Goal: Task Accomplishment & Management: Manage account settings

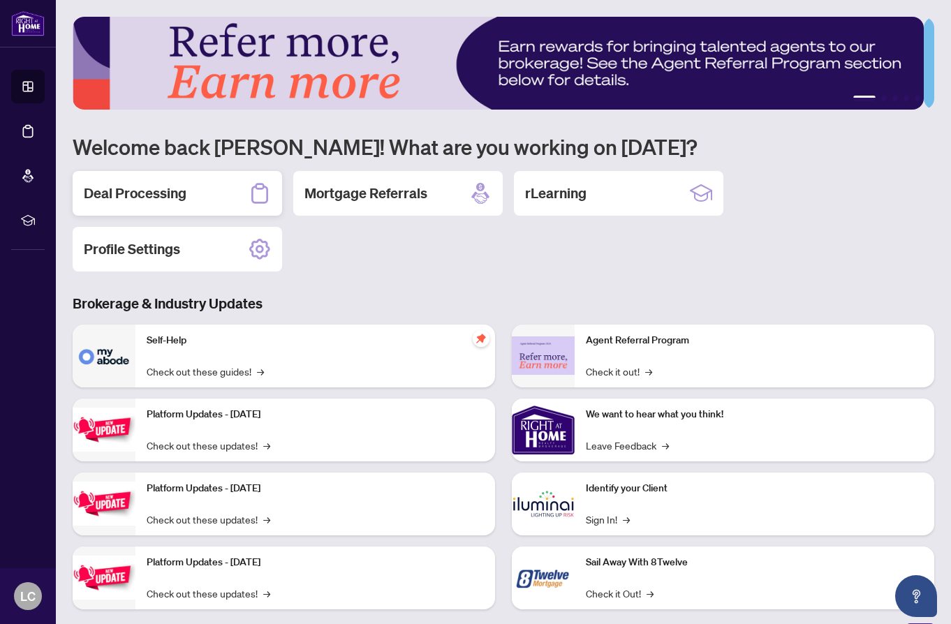
click at [161, 187] on h2 "Deal Processing" at bounding box center [135, 194] width 103 height 20
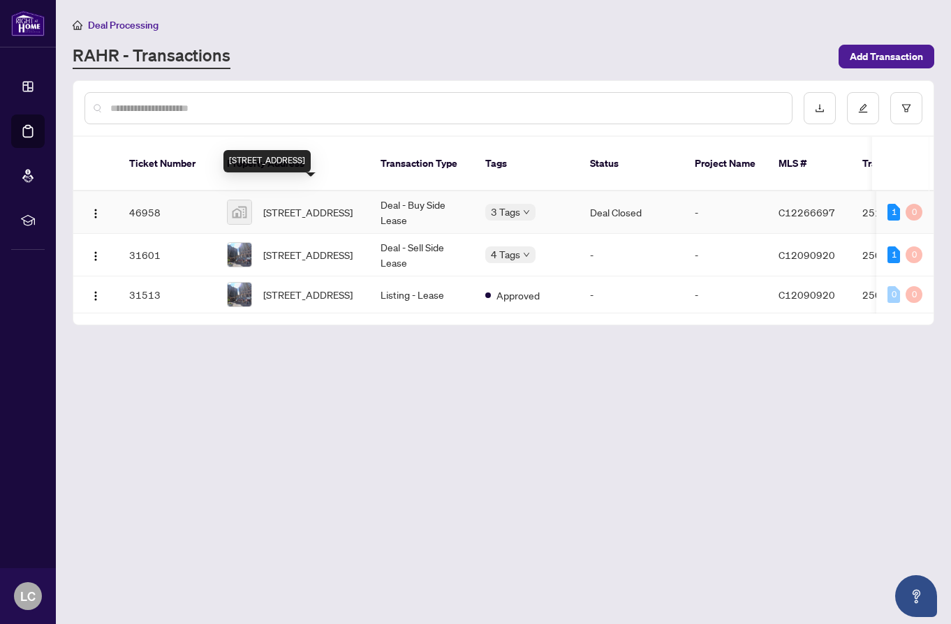
click at [321, 205] on span "[STREET_ADDRESS]" at bounding box center [307, 212] width 89 height 15
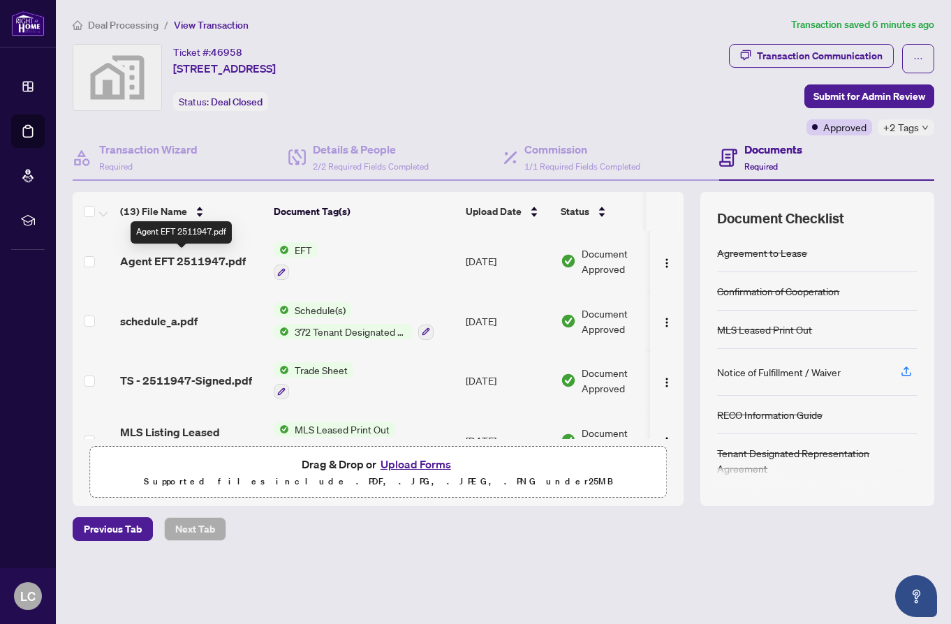
click at [225, 260] on span "Agent EFT 2511947.pdf" at bounding box center [183, 261] width 126 height 17
